Goal: Use online tool/utility

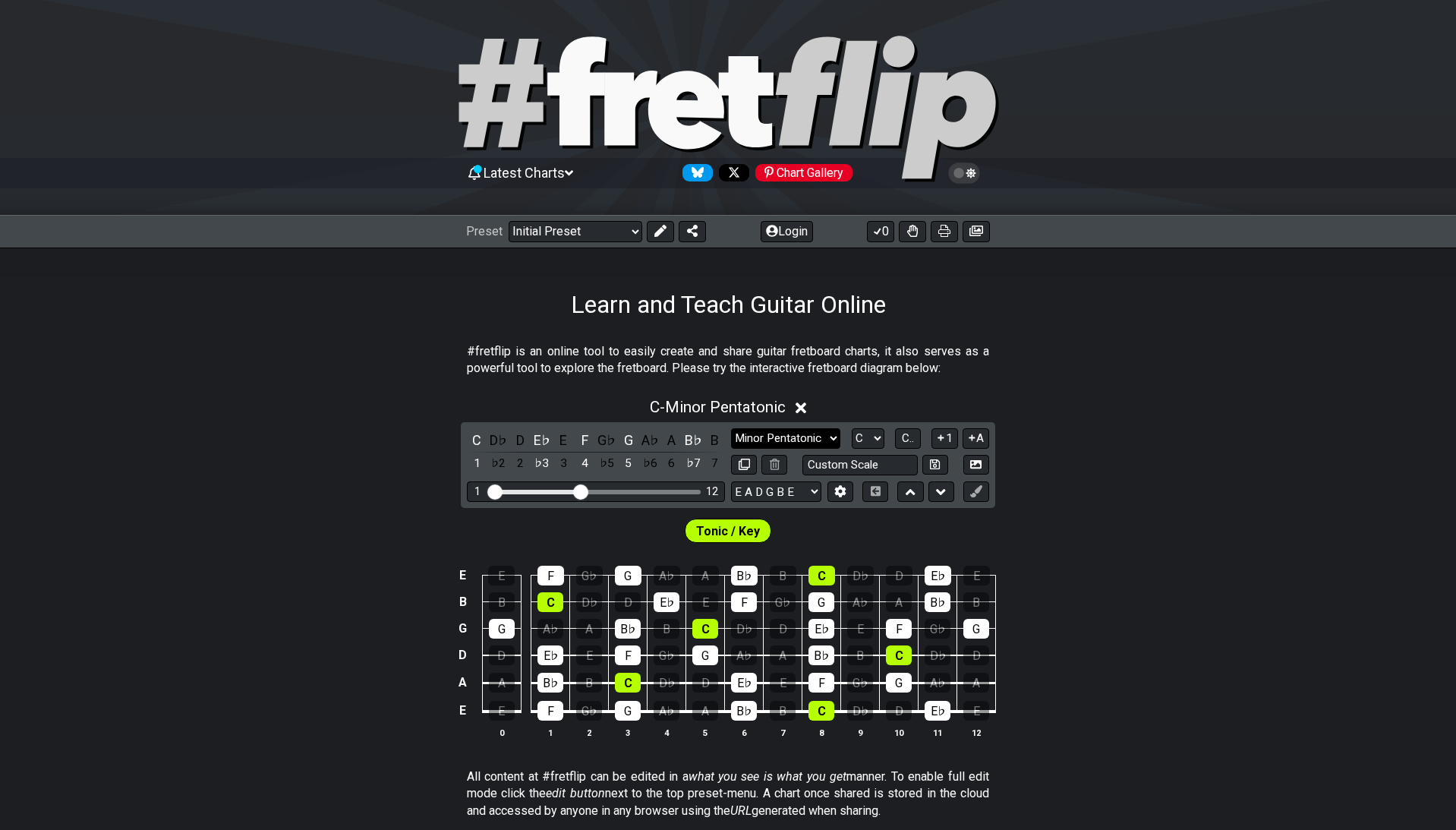
click at [731, 429] on select "Minor Pentatonic Click to edit Minor Pentatonic Major Pentatonic Minor Blues Ma…" at bounding box center [785, 438] width 109 height 20
click at [1037, 339] on div "#fretflip is an online tool to easily create and share guitar fretboard charts,…" at bounding box center [728, 774] width 1456 height 909
click at [509, 221] on select "Welcome to #fretflip! Initial Preset Custom Preset Minor Pentatonic Major Penta…" at bounding box center [575, 231] width 133 height 21
click option "The CAGED System" at bounding box center [0, 0] width 0 height 0
select select "/the-caged-system"
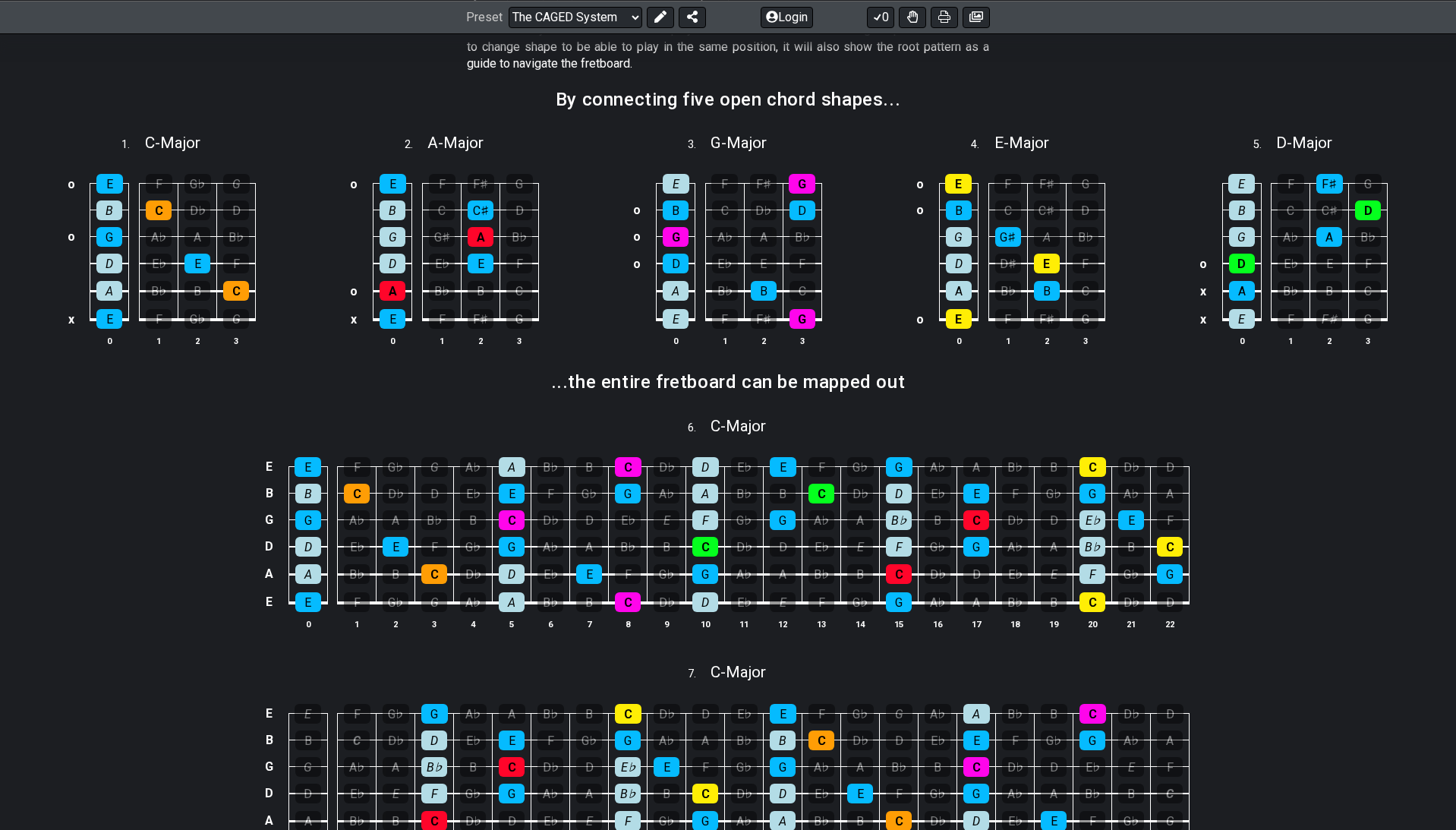
scroll to position [433, 0]
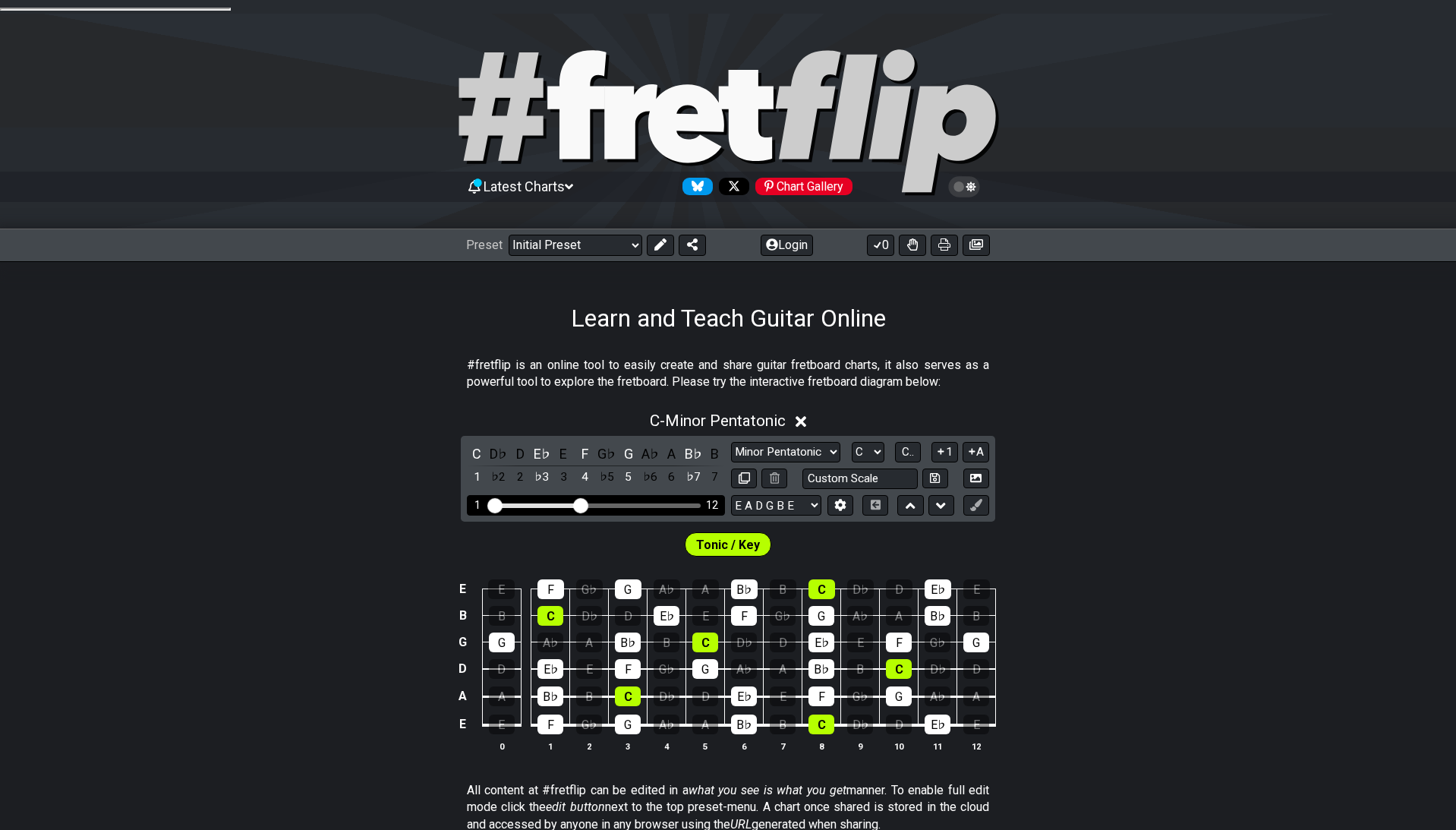
click at [690, 495] on div "1 12" at bounding box center [596, 505] width 258 height 20
drag, startPoint x: 585, startPoint y: 487, endPoint x: 661, endPoint y: 493, distance: 76.2
click at [661, 504] on input "Visible fret range" at bounding box center [596, 504] width 216 height 0
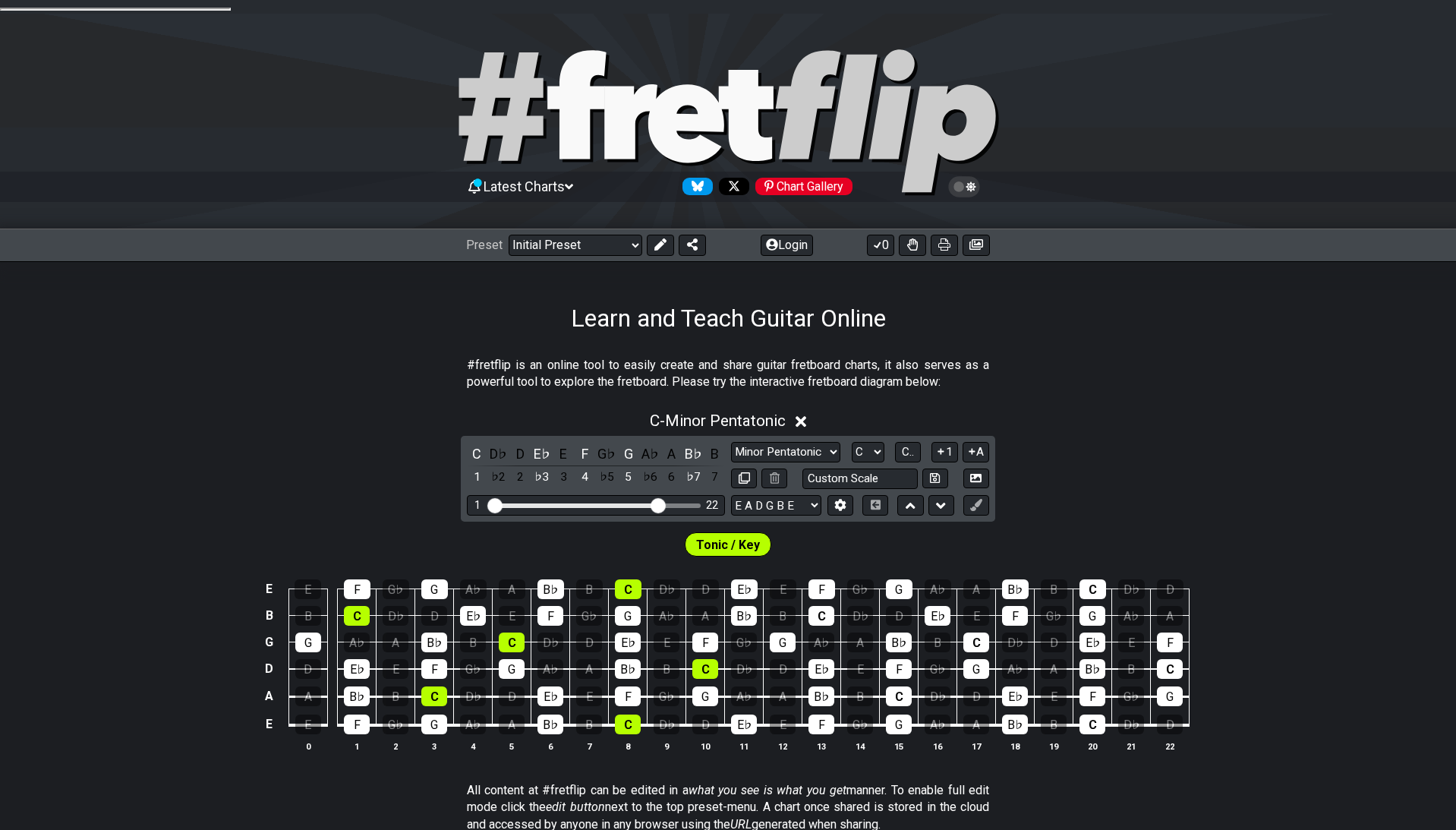
click at [796, 449] on div "Minor Pentatonic Click to edit Minor Pentatonic Major Pentatonic Minor Blues Ma…" at bounding box center [859, 465] width 258 height 47
click at [731, 442] on select "Minor Pentatonic Click to edit Minor Pentatonic Major Pentatonic Minor Blues Ma…" at bounding box center [785, 452] width 109 height 20
click option "Major Pentatonic" at bounding box center [0, 0] width 0 height 0
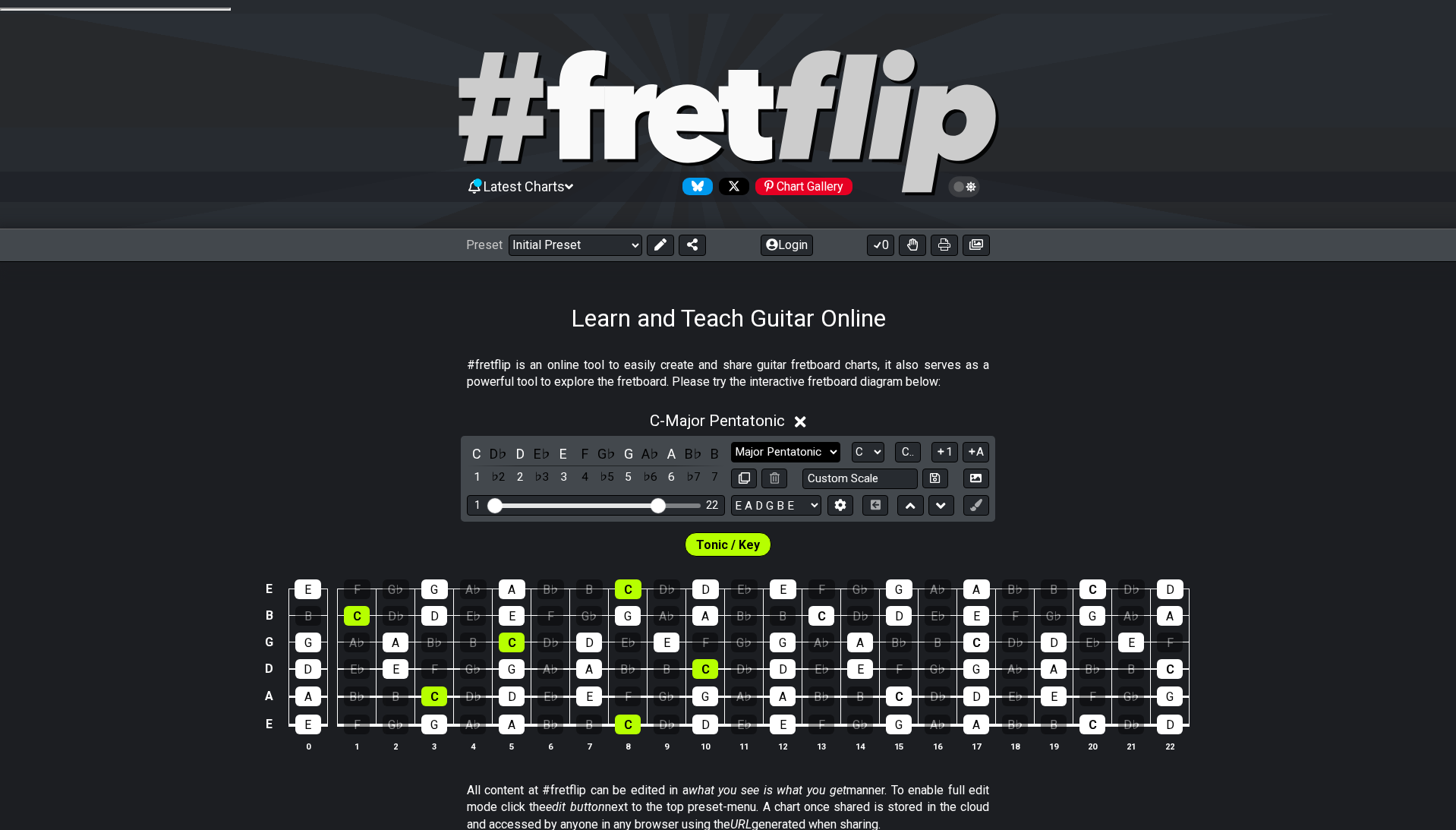
click at [731, 442] on select "Minor Pentatonic Click to edit Minor Pentatonic Major Pentatonic Minor Blues Ma…" at bounding box center [785, 452] width 109 height 20
select select "Minor Pentatonic"
click option "Minor Pentatonic" at bounding box center [0, 0] width 0 height 0
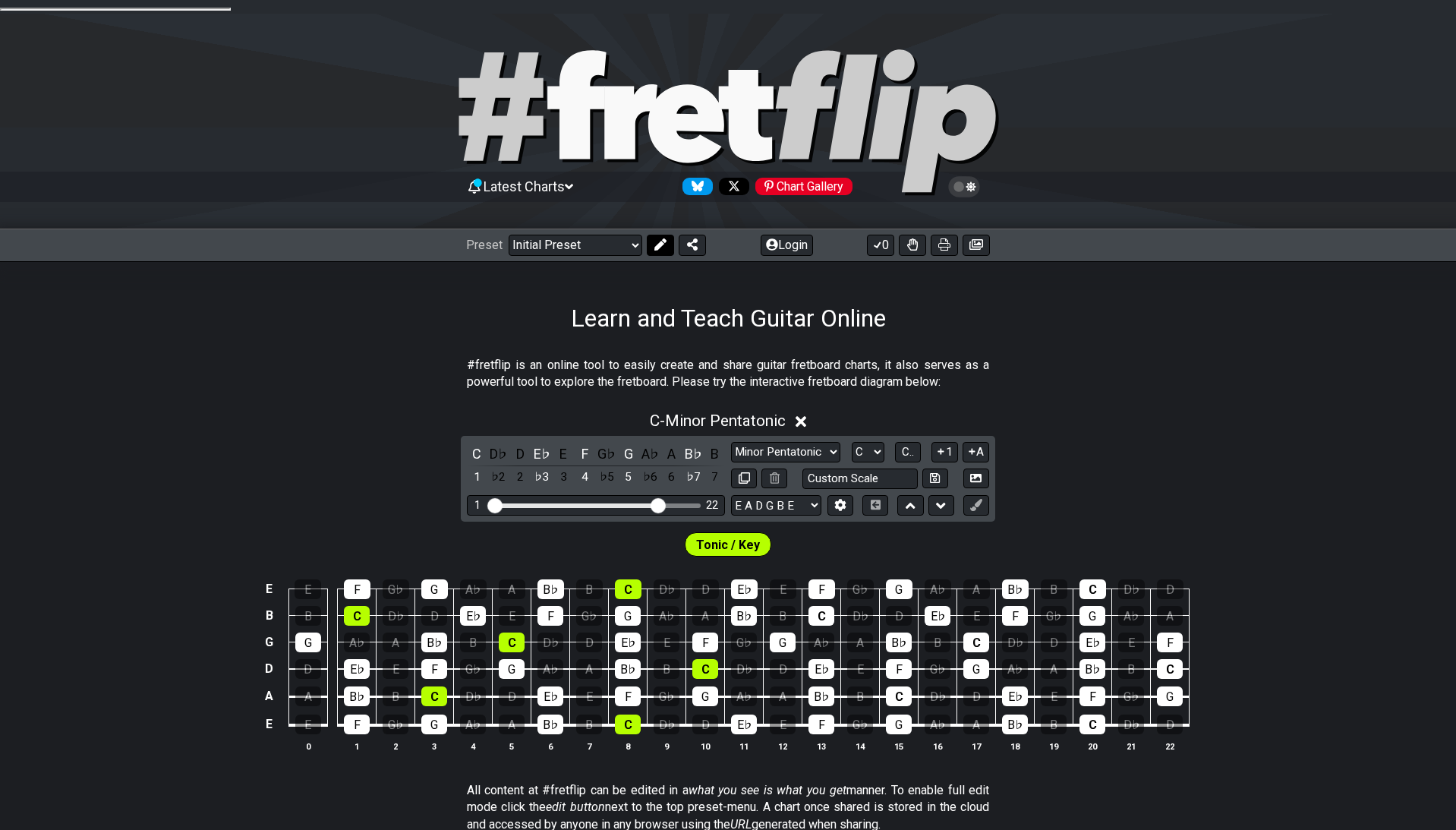
click at [655, 239] on icon at bounding box center [660, 245] width 13 height 13
click at [715, 534] on span "Tonic / Key" at bounding box center [726, 545] width 64 height 22
click at [472, 444] on div "C" at bounding box center [477, 454] width 19 height 20
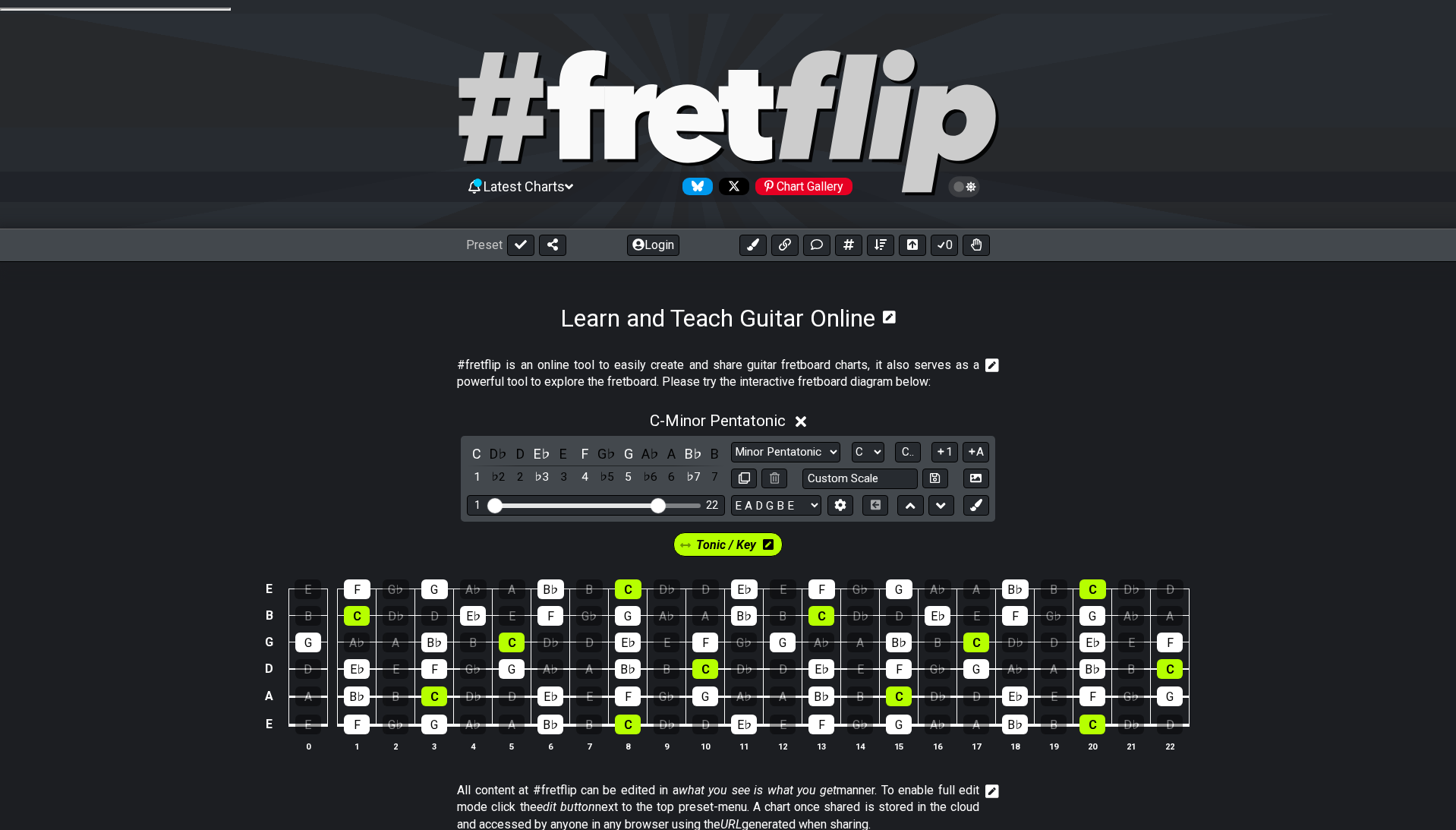
click at [741, 534] on span "Tonic / Key" at bounding box center [726, 545] width 60 height 22
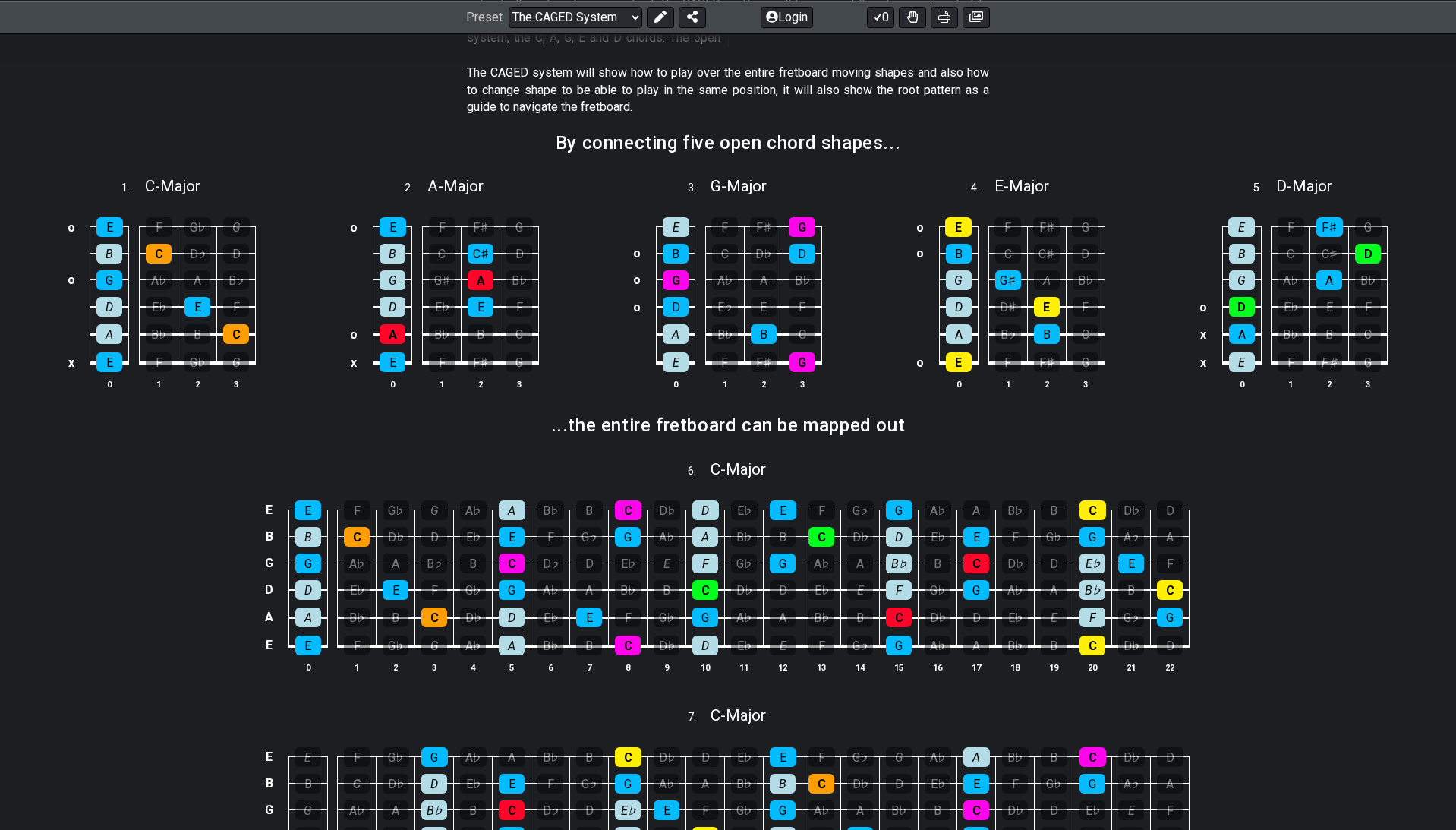
scroll to position [433, 0]
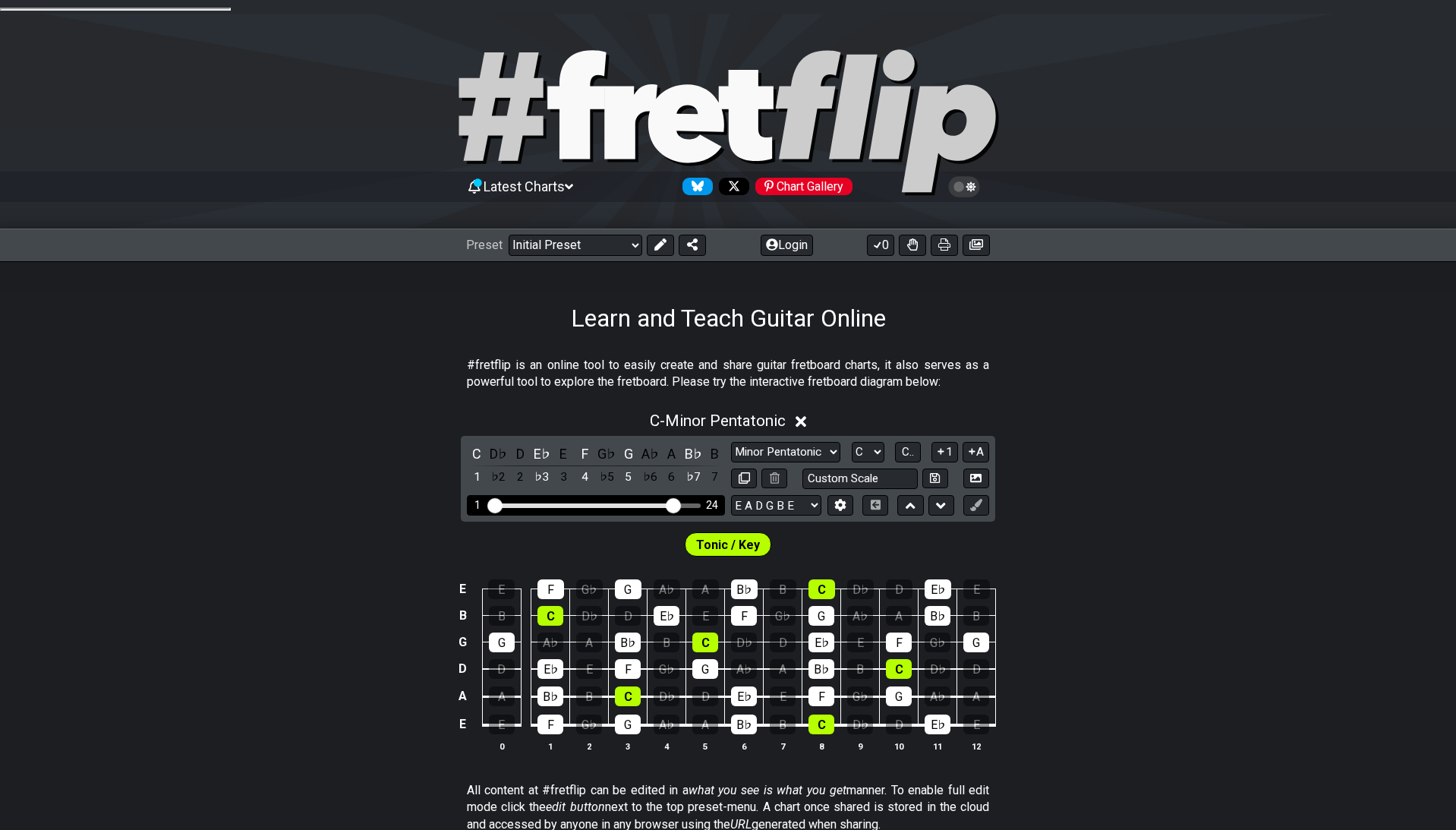
drag, startPoint x: 582, startPoint y: 493, endPoint x: 675, endPoint y: 494, distance: 93.0
click at [675, 504] on input "Visible fret range" at bounding box center [596, 504] width 216 height 0
